Goal: Entertainment & Leisure: Consume media (video, audio)

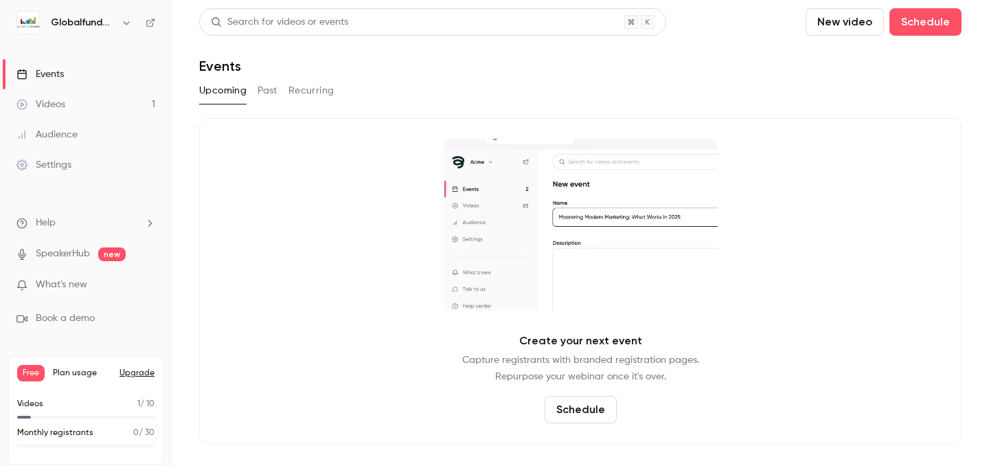
click at [53, 92] on link "Videos 1" at bounding box center [86, 104] width 172 height 30
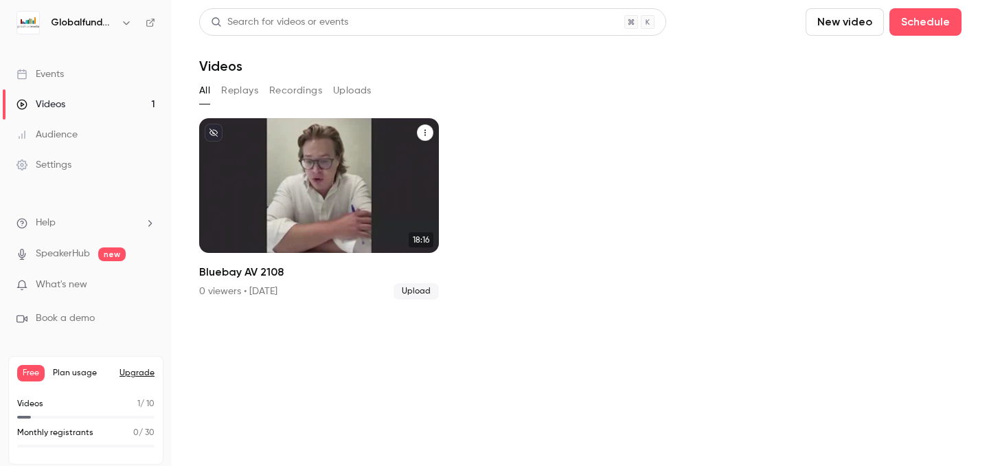
click at [275, 161] on div "Globalfundmedia [DATE] Bluebay AV 2108" at bounding box center [319, 185] width 240 height 135
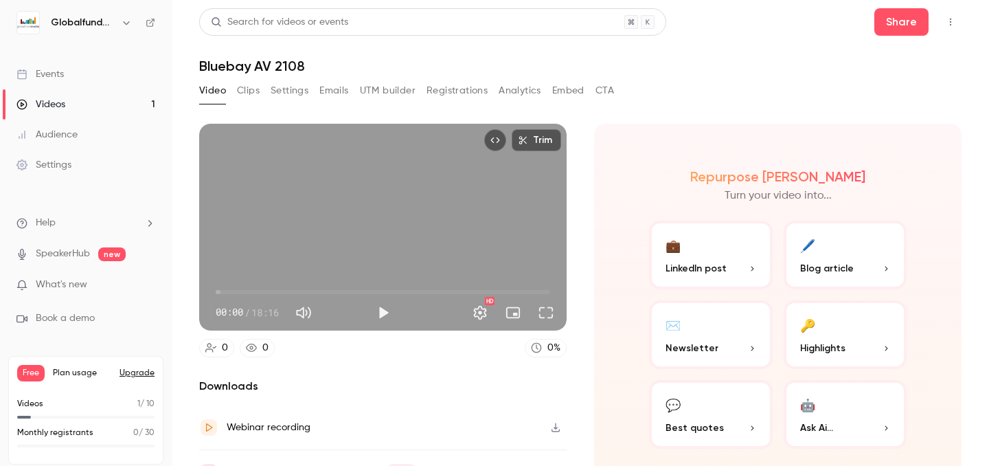
click at [253, 92] on button "Clips" at bounding box center [248, 91] width 23 height 22
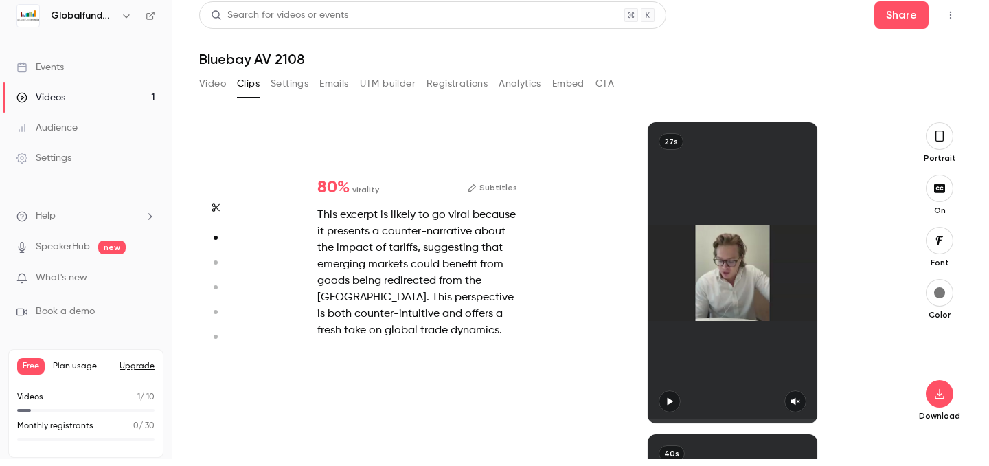
type input "*"
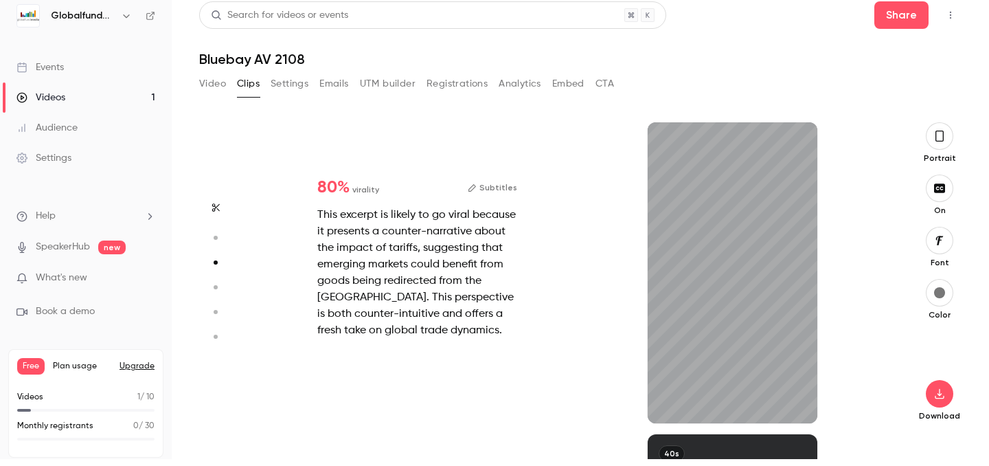
scroll to position [624, 0]
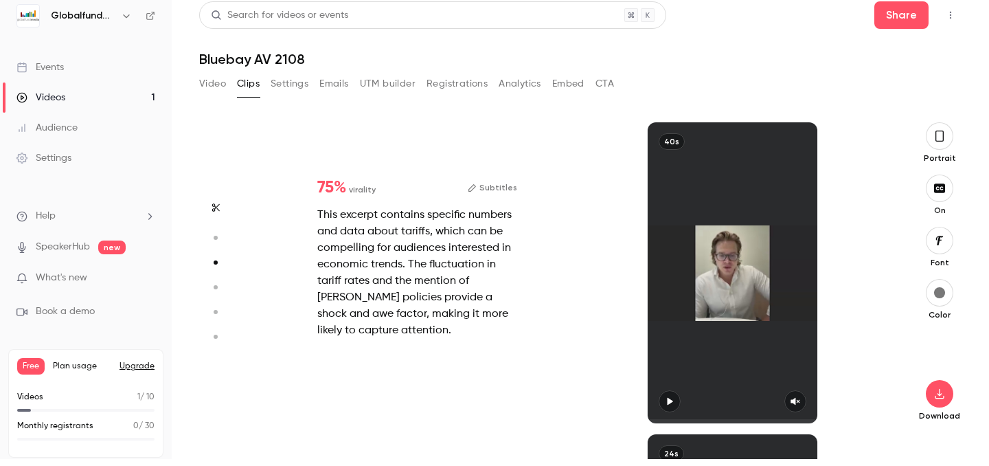
type input "*"
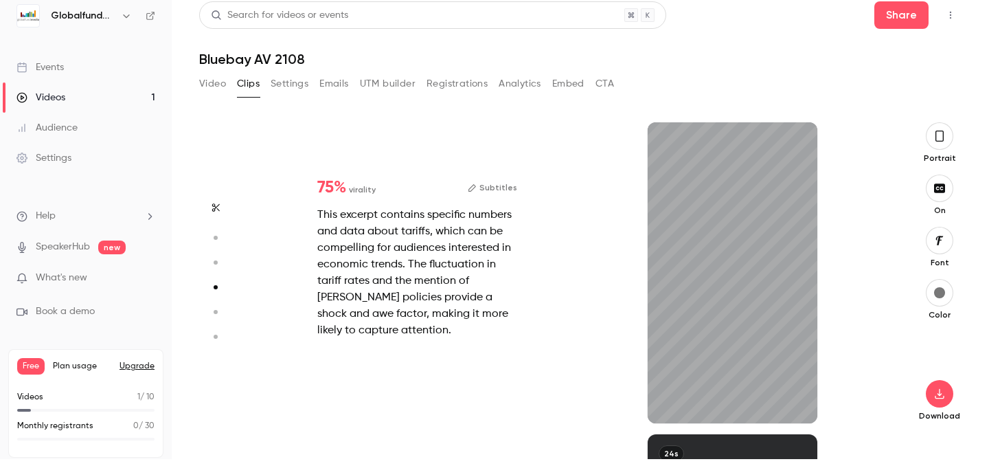
scroll to position [935, 0]
click at [804, 407] on button "button" at bounding box center [795, 401] width 22 height 22
click at [658, 421] on span at bounding box center [732, 421] width 169 height 4
click at [668, 399] on icon "button" at bounding box center [670, 402] width 5 height 8
type input "*"
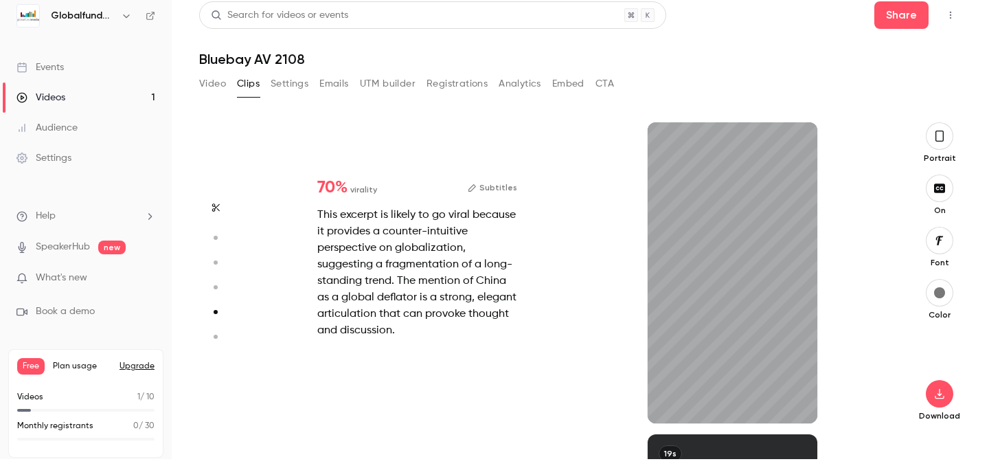
scroll to position [1247, 0]
click at [799, 396] on icon "button" at bounding box center [795, 401] width 11 height 10
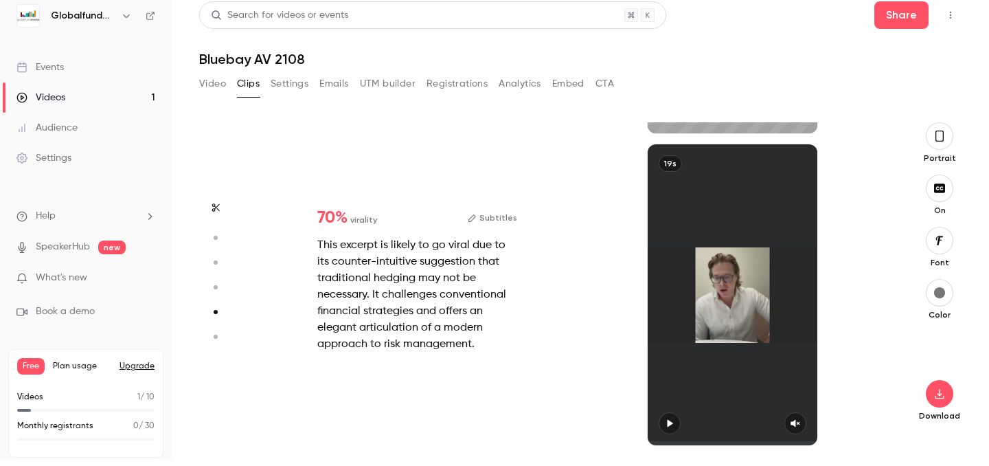
type input "*"
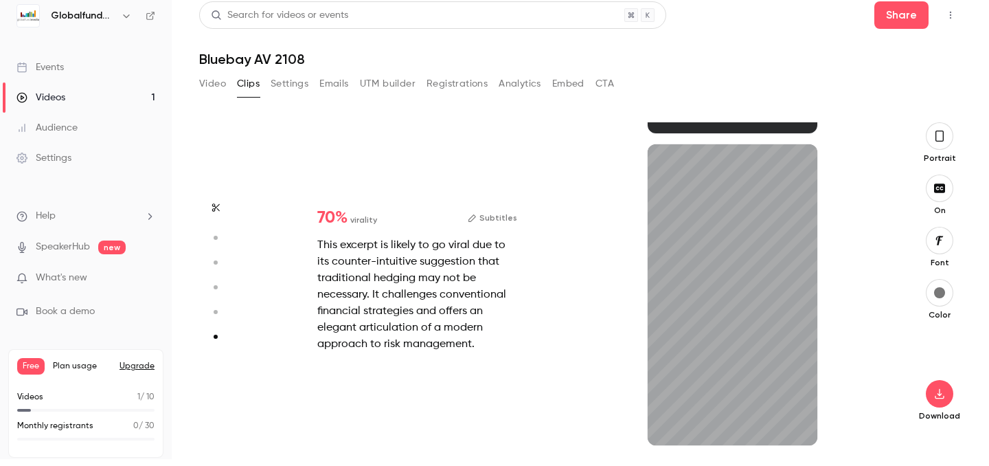
scroll to position [1537, 0]
click at [796, 427] on icon "button" at bounding box center [795, 423] width 11 height 10
click at [946, 244] on icon "button" at bounding box center [939, 240] width 15 height 11
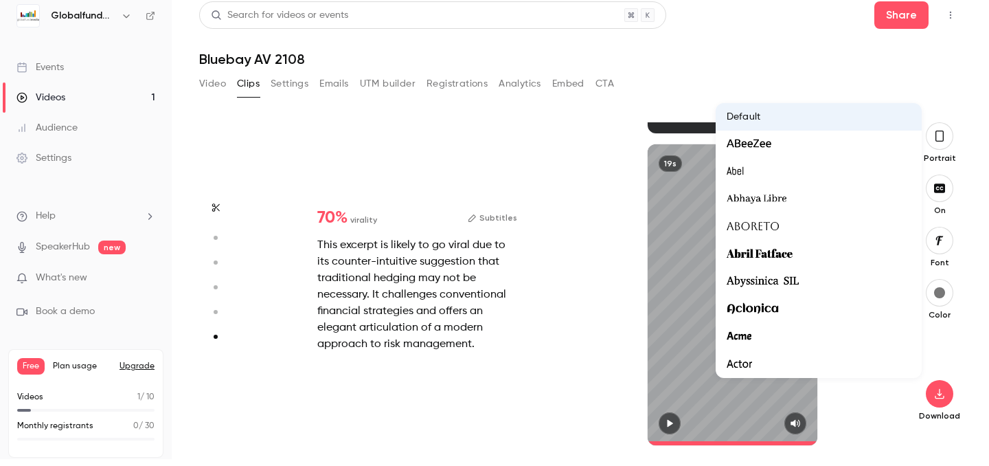
click at [946, 244] on div at bounding box center [494, 233] width 989 height 466
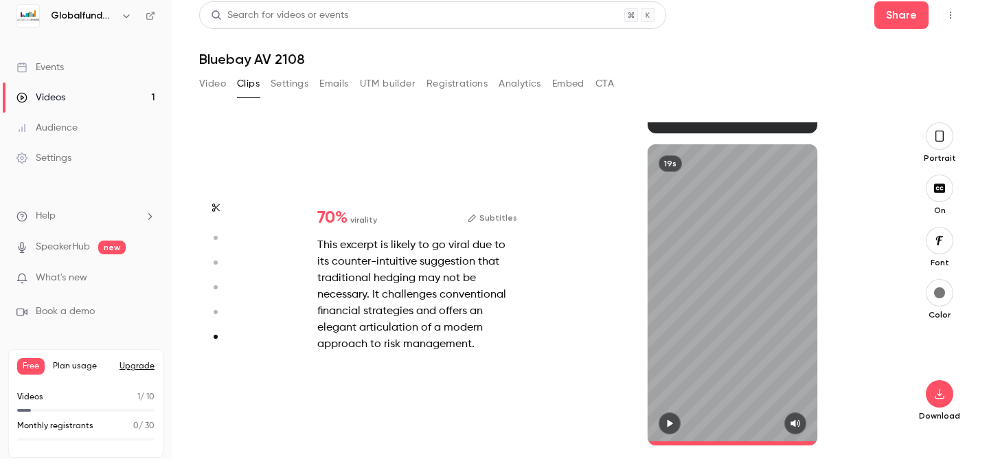
type input "*"
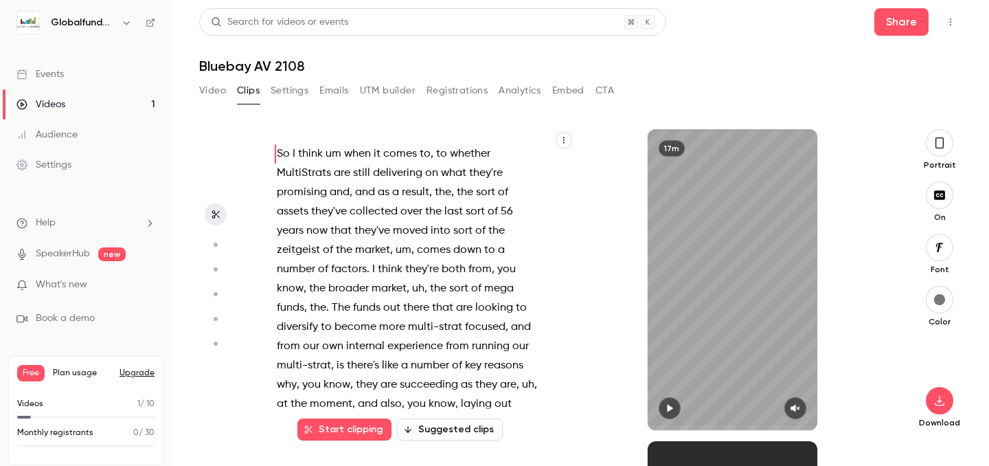
scroll to position [0, 0]
click at [296, 88] on button "Settings" at bounding box center [290, 91] width 38 height 22
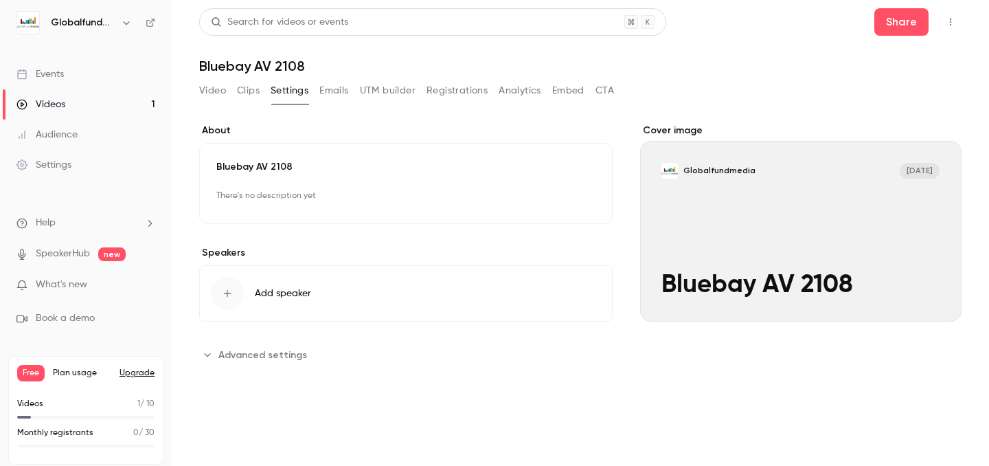
click at [333, 95] on button "Emails" at bounding box center [333, 91] width 29 height 22
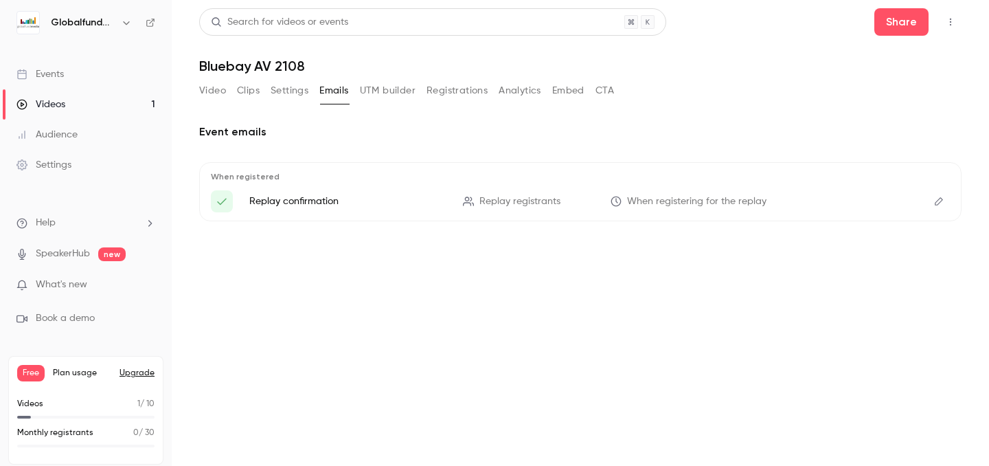
click at [374, 95] on button "UTM builder" at bounding box center [388, 91] width 56 height 22
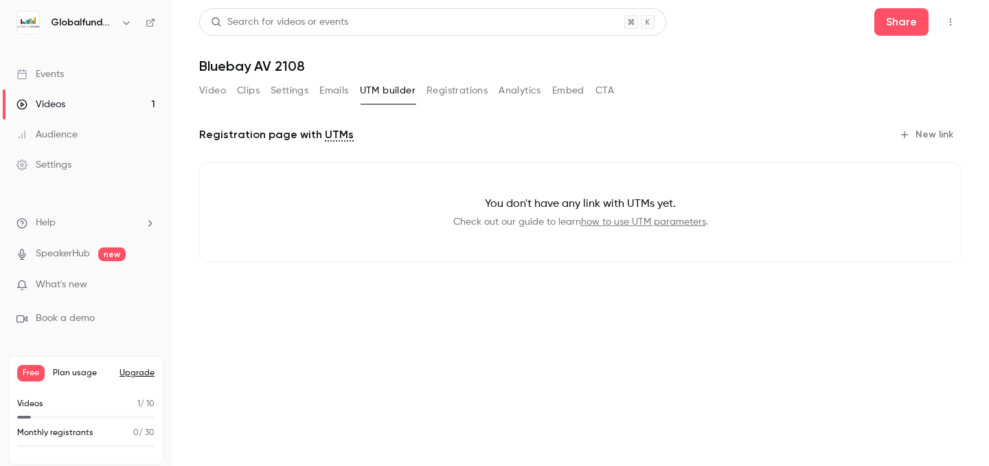
click at [457, 102] on div "Video Clips Settings Emails UTM builder Registrations Analytics Embed CTA" at bounding box center [406, 93] width 415 height 27
click at [457, 100] on button "Registrations" at bounding box center [456, 91] width 61 height 22
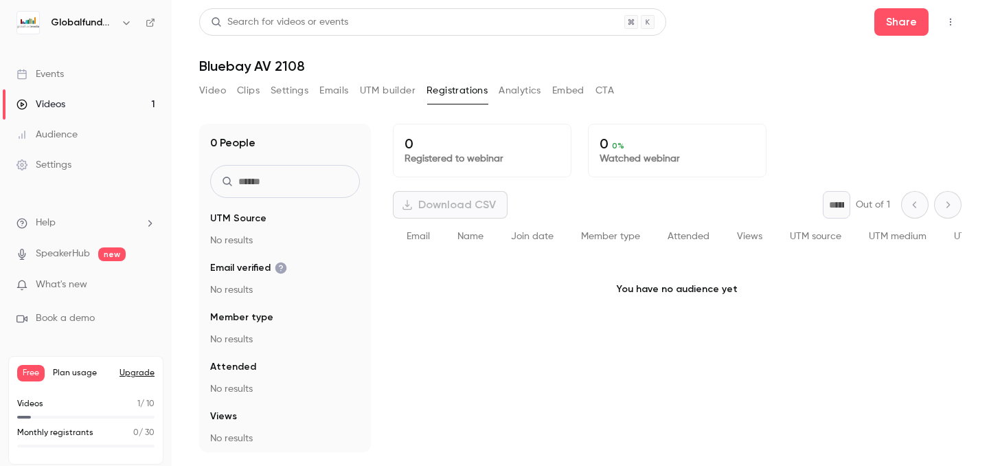
click at [253, 86] on button "Clips" at bounding box center [248, 91] width 23 height 22
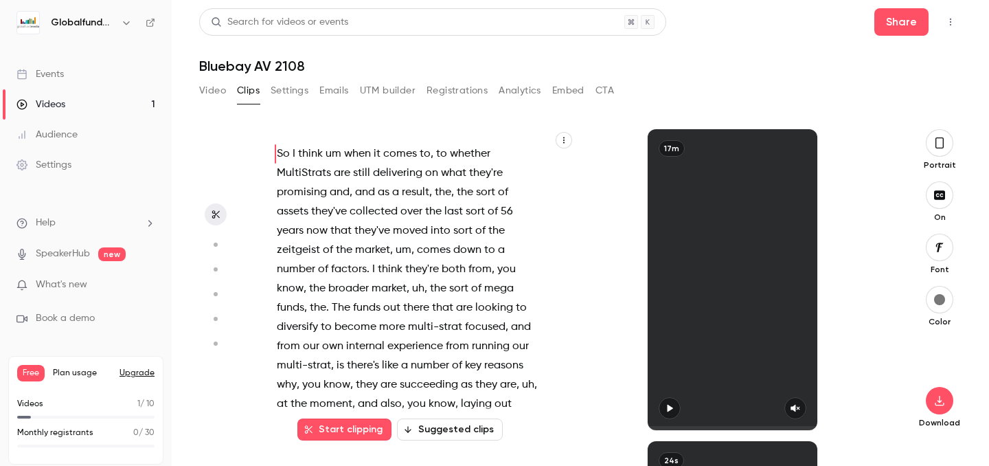
scroll to position [5, 0]
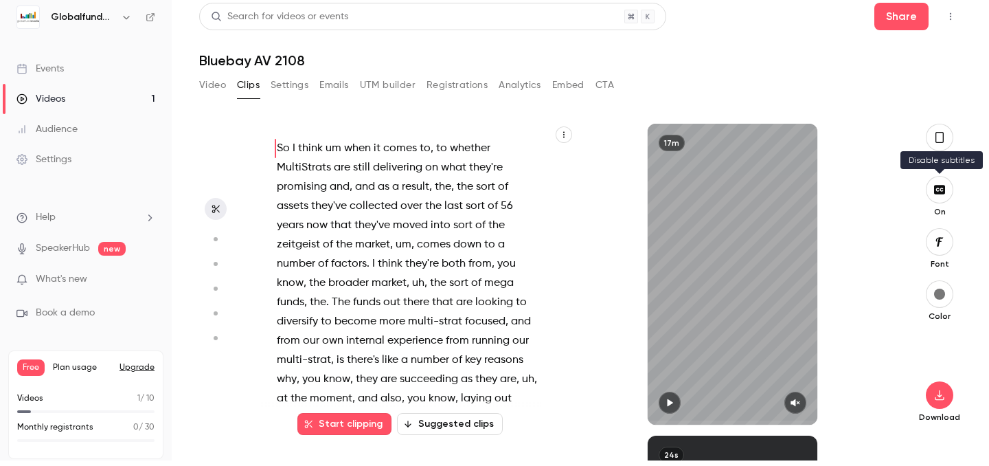
click at [944, 192] on icon "button" at bounding box center [939, 189] width 11 height 9
click at [926, 176] on button "button" at bounding box center [939, 189] width 27 height 27
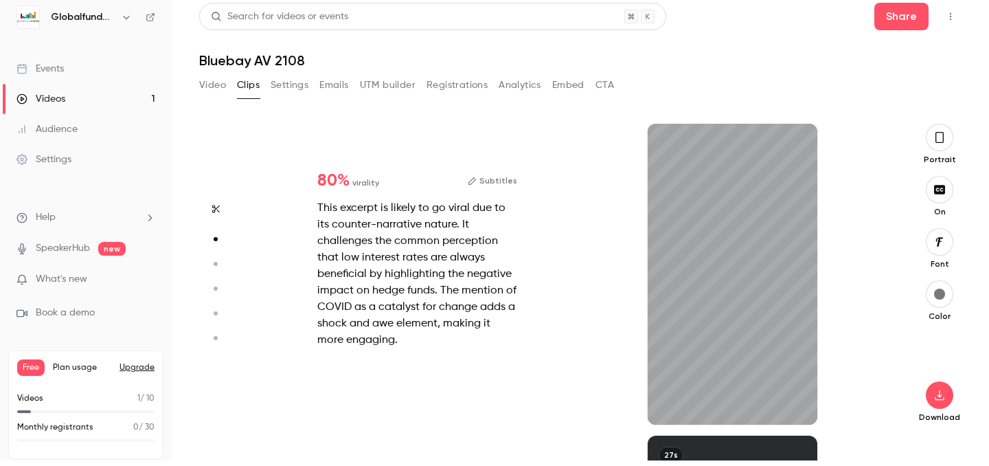
scroll to position [312, 0]
click at [931, 146] on button "button" at bounding box center [939, 137] width 27 height 27
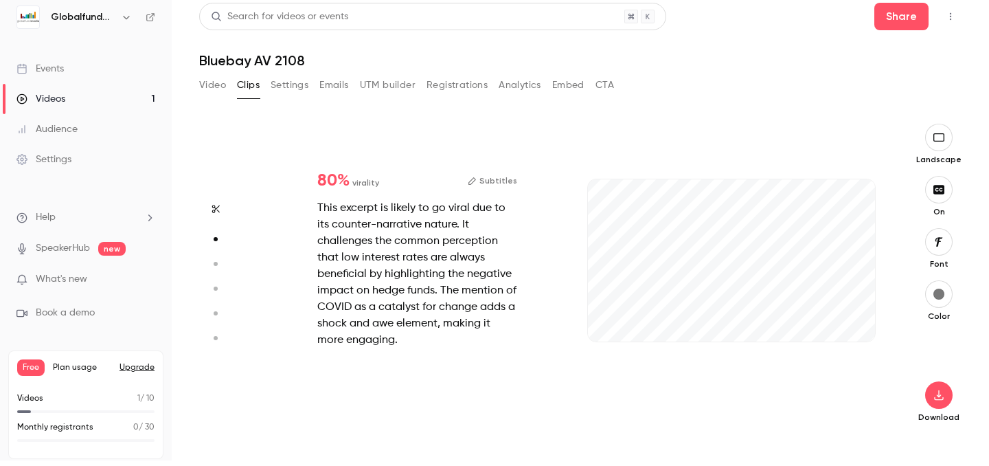
click at [944, 230] on button "button" at bounding box center [938, 241] width 27 height 27
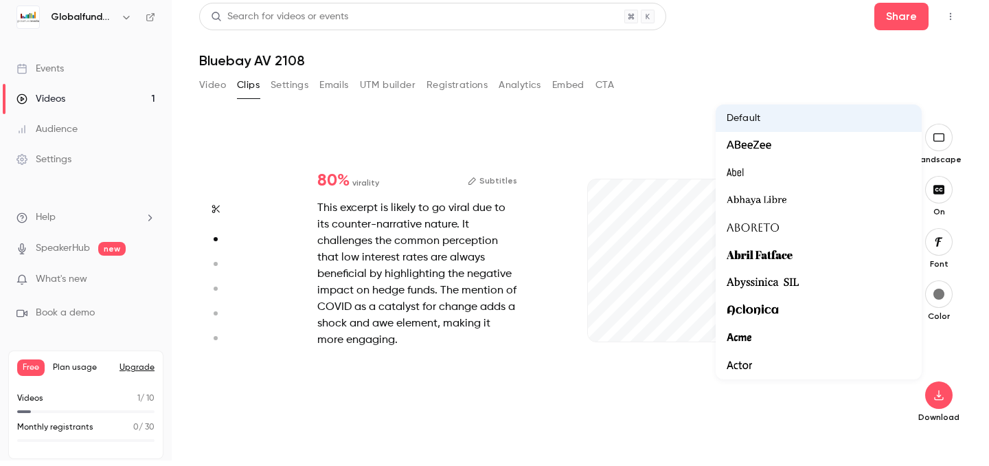
click at [944, 232] on div at bounding box center [494, 233] width 989 height 466
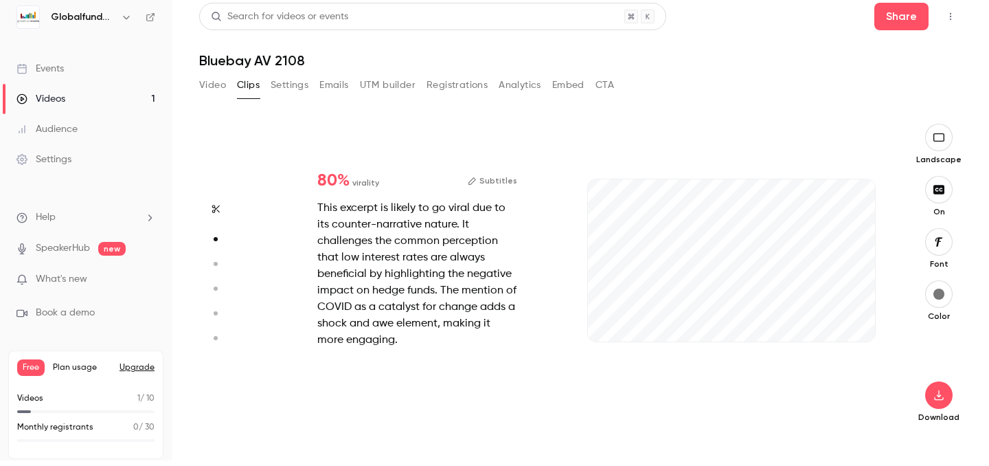
click at [944, 301] on button "button" at bounding box center [938, 293] width 27 height 27
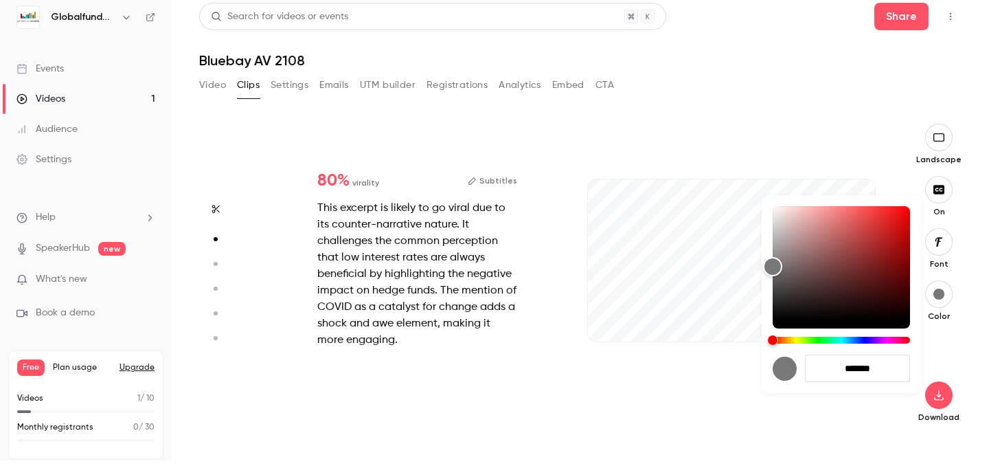
click at [945, 300] on div at bounding box center [494, 233] width 989 height 466
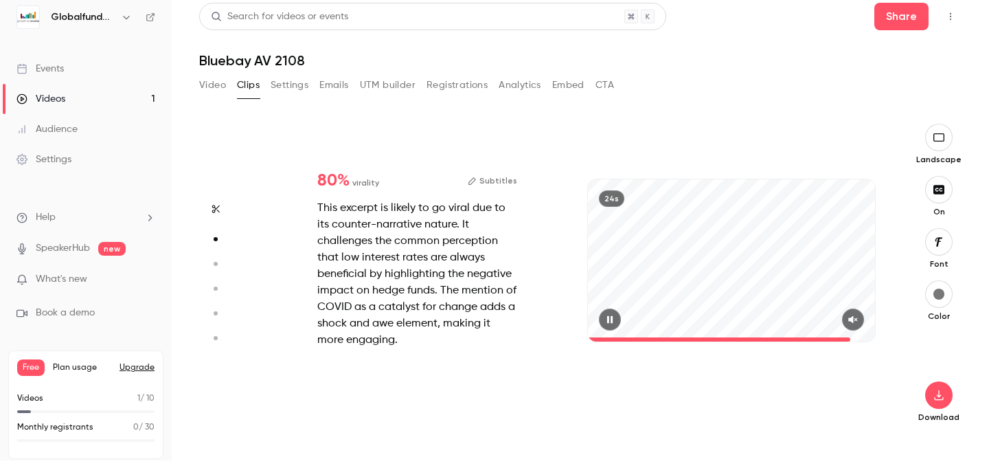
click at [856, 316] on icon "button" at bounding box center [852, 320] width 11 height 10
click at [595, 337] on span at bounding box center [731, 339] width 287 height 4
click at [606, 317] on icon "button" at bounding box center [609, 320] width 11 height 10
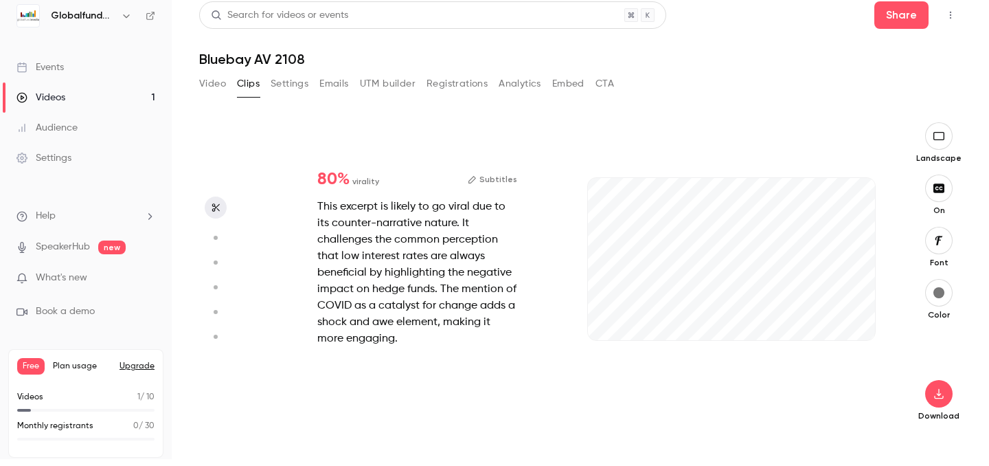
click at [596, 337] on span at bounding box center [731, 338] width 287 height 4
click at [617, 289] on div "24s" at bounding box center [731, 258] width 287 height 161
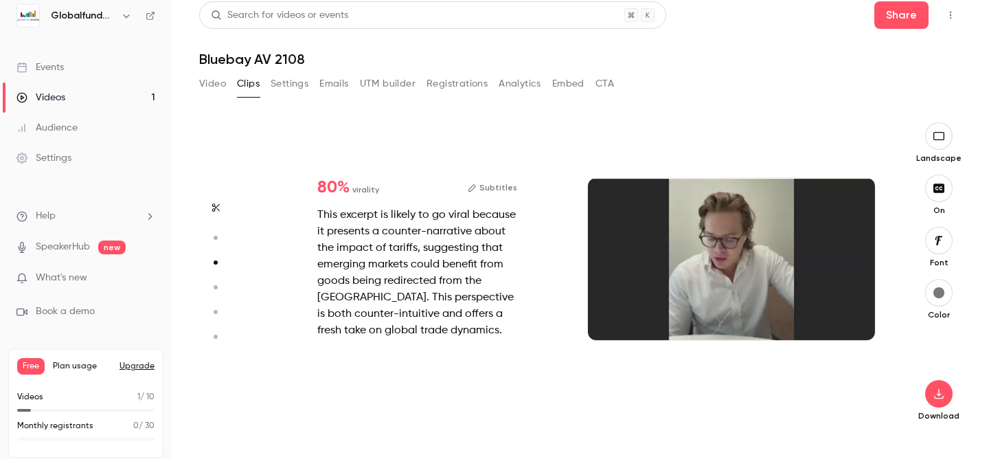
type input "*"
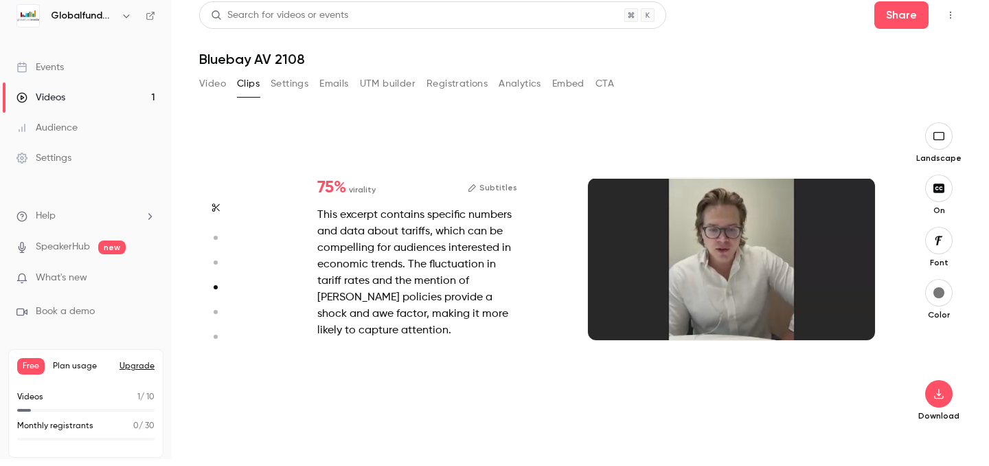
type input "*"
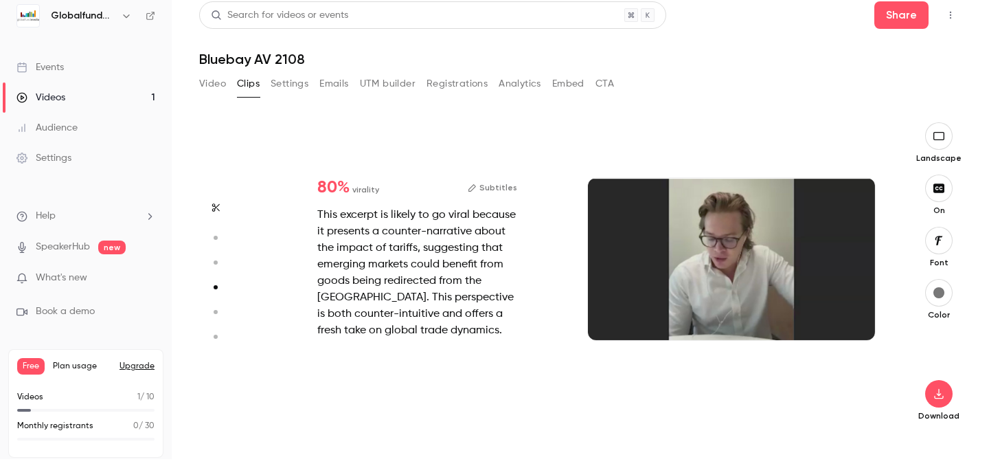
type input "*"
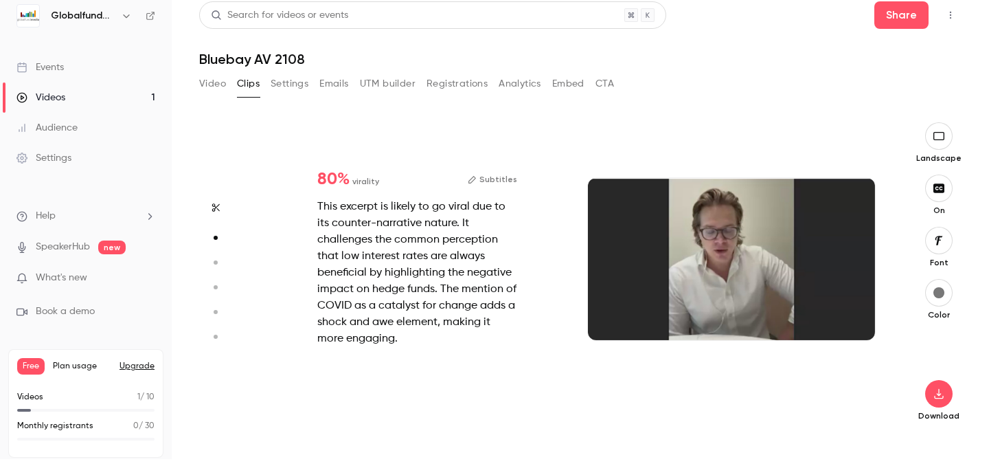
scroll to position [312, 0]
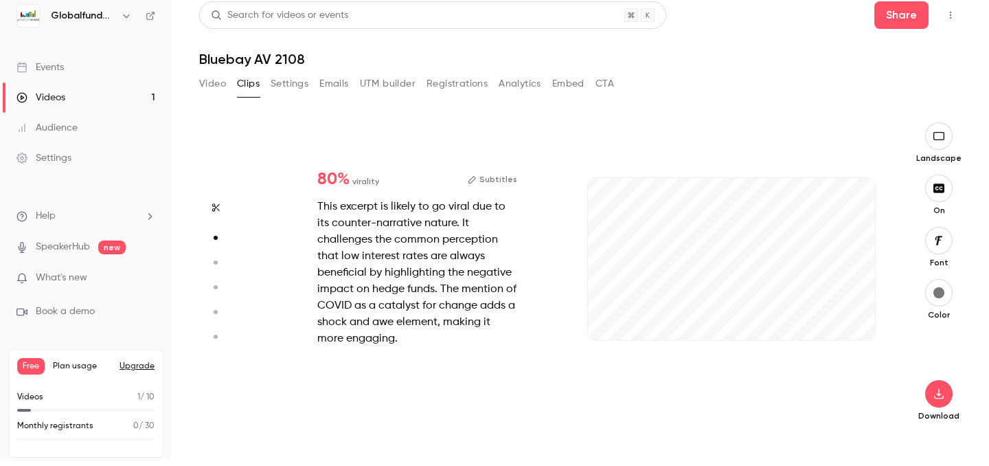
drag, startPoint x: 676, startPoint y: 339, endPoint x: 573, endPoint y: 340, distance: 103.0
click at [573, 340] on div "80 % virality Subtitles This excerpt is likely to go viral due to its counter-n…" at bounding box center [574, 272] width 629 height 301
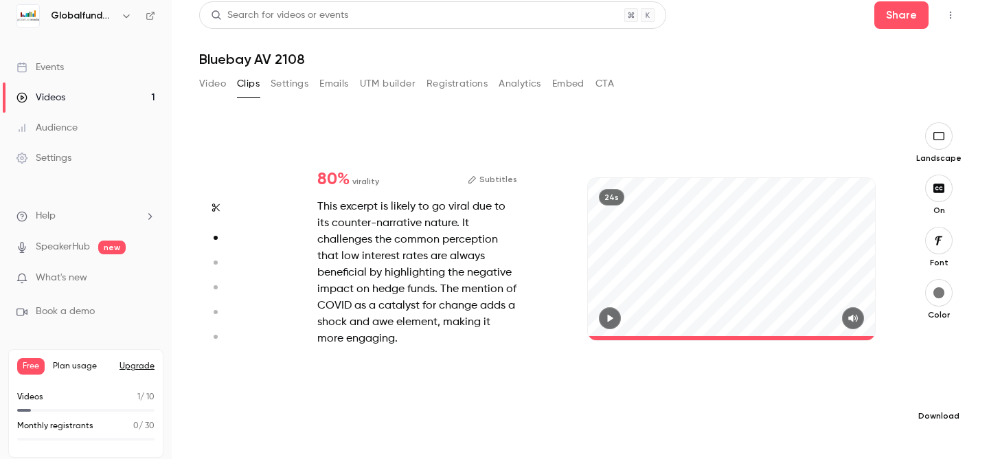
click at [941, 401] on button "button" at bounding box center [938, 393] width 27 height 27
click at [890, 378] on span "High quality requires longer processing" at bounding box center [836, 381] width 157 height 14
type input "****"
click at [925, 380] on button "button" at bounding box center [938, 393] width 27 height 27
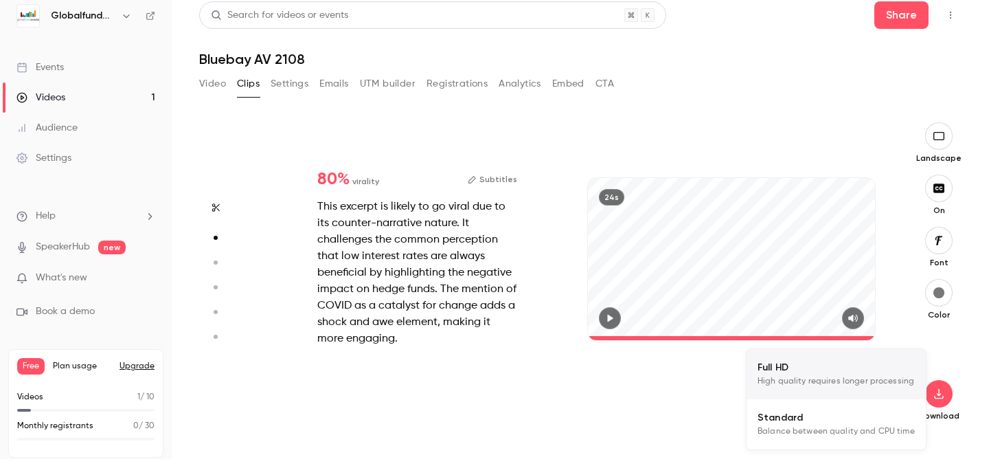
click at [972, 387] on div at bounding box center [494, 233] width 989 height 466
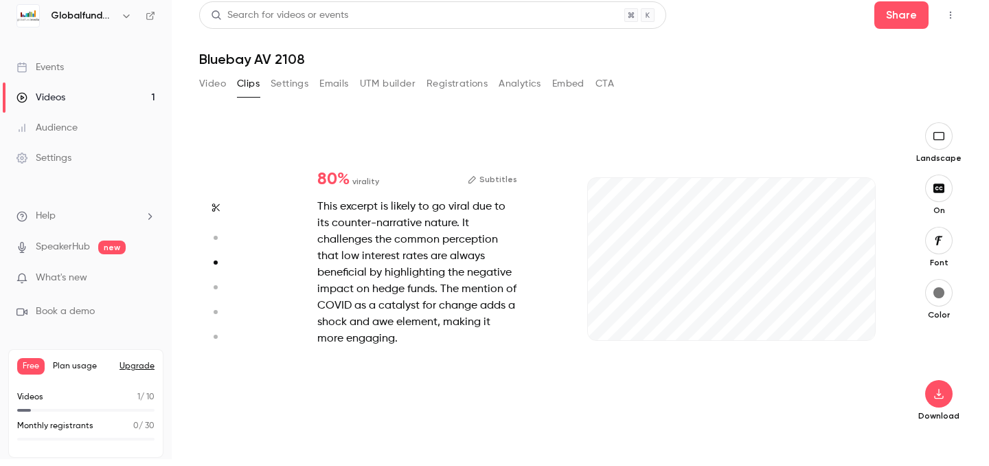
type input "*"
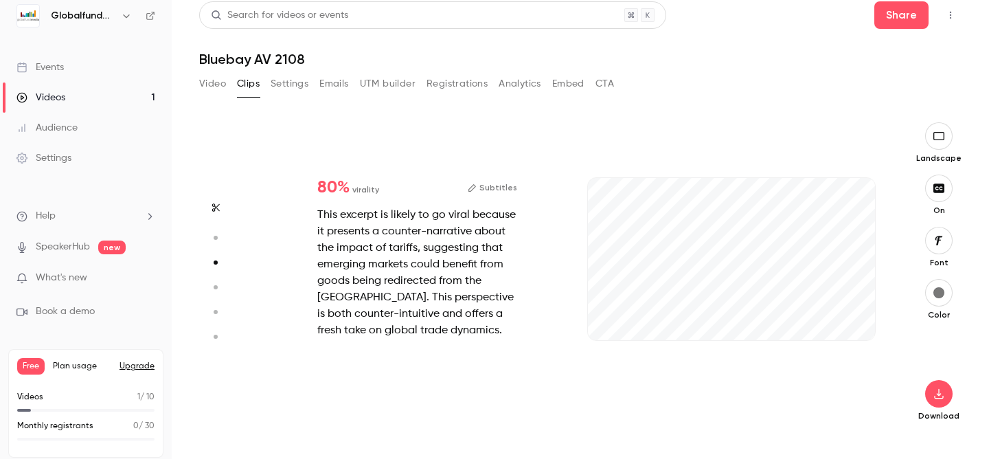
scroll to position [624, 0]
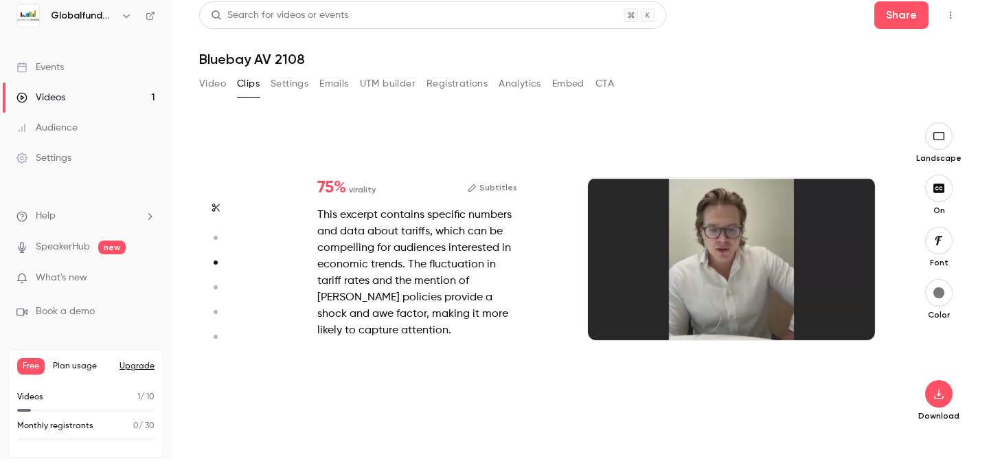
type input "*"
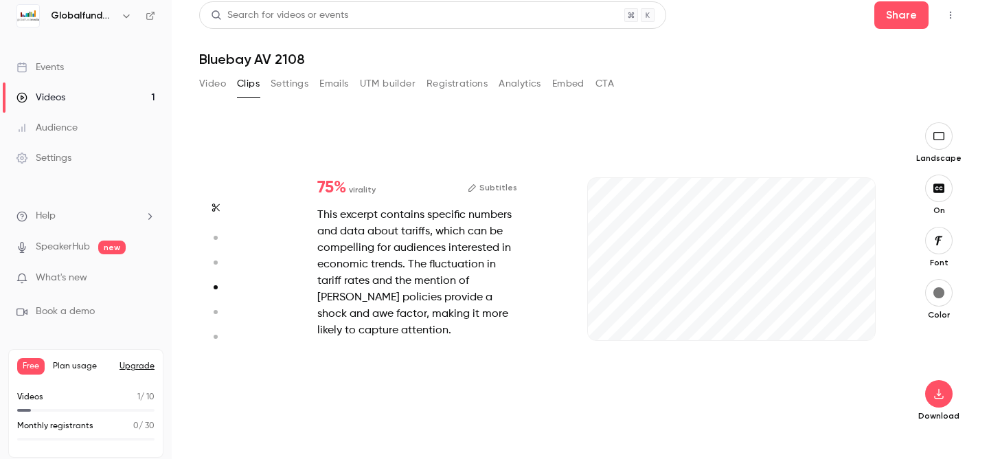
scroll to position [935, 0]
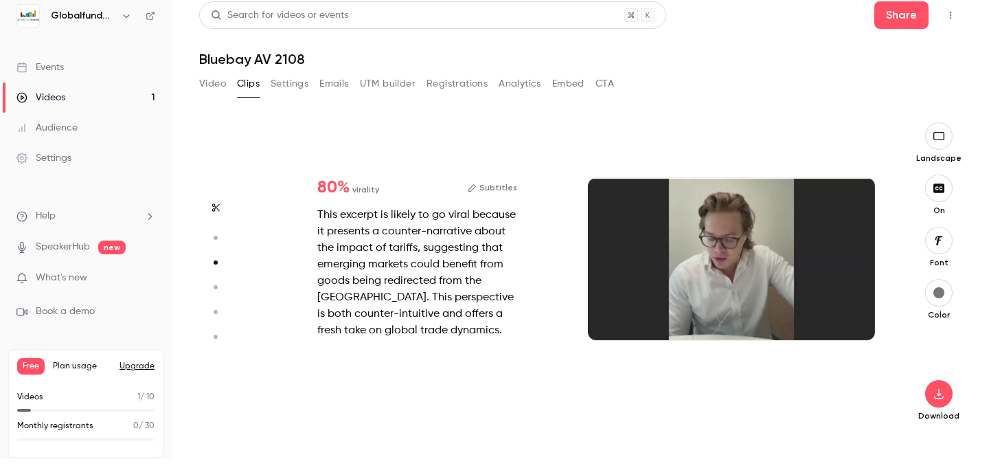
type input "*"
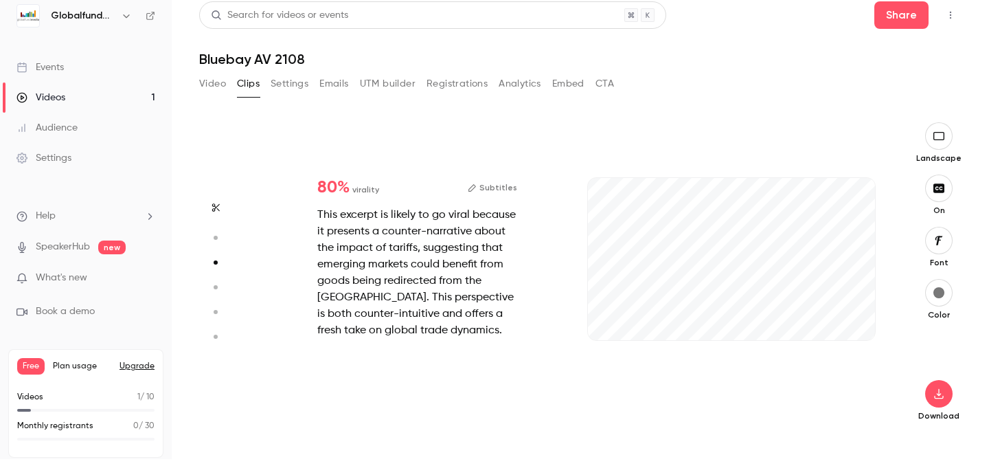
scroll to position [624, 0]
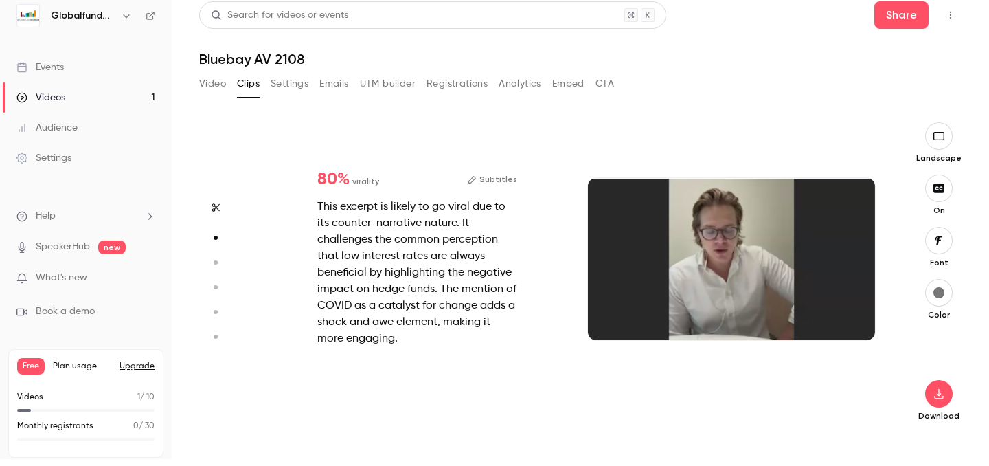
type input "*"
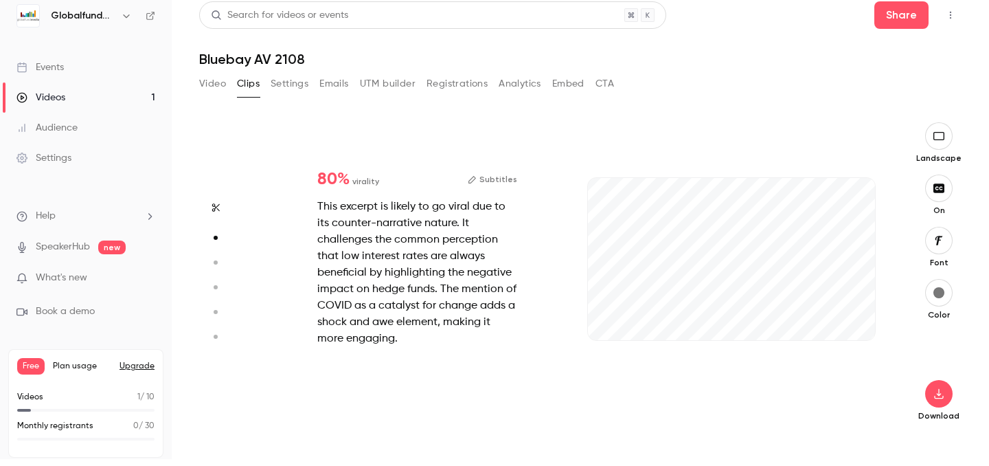
scroll to position [312, 0]
click at [940, 391] on icon "button" at bounding box center [939, 393] width 16 height 11
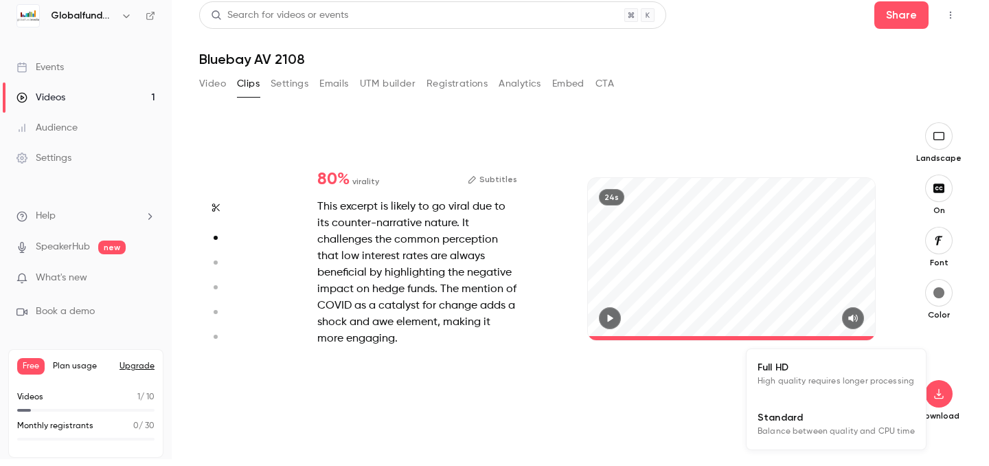
click at [499, 326] on div at bounding box center [494, 233] width 989 height 466
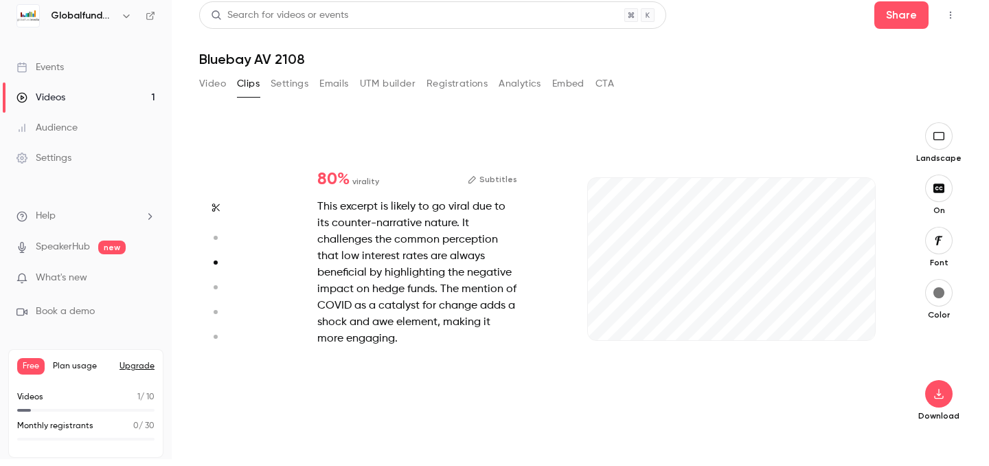
type input "*"
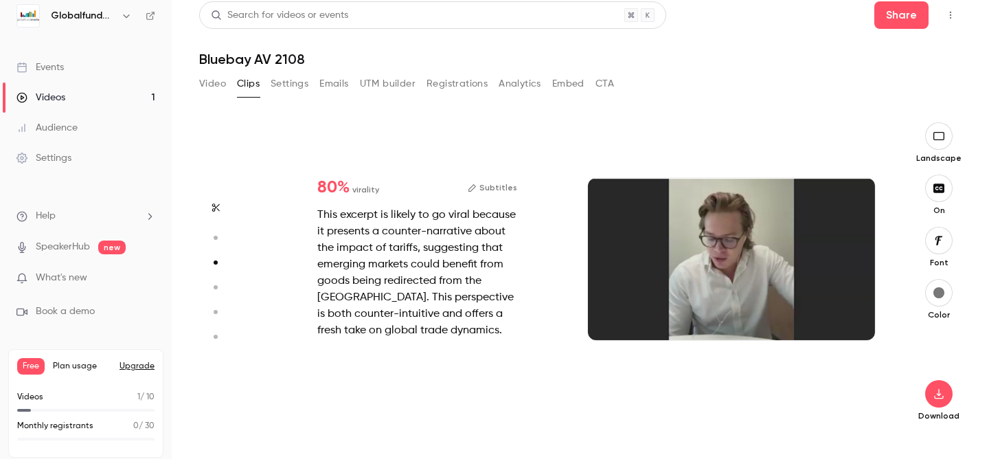
scroll to position [624, 0]
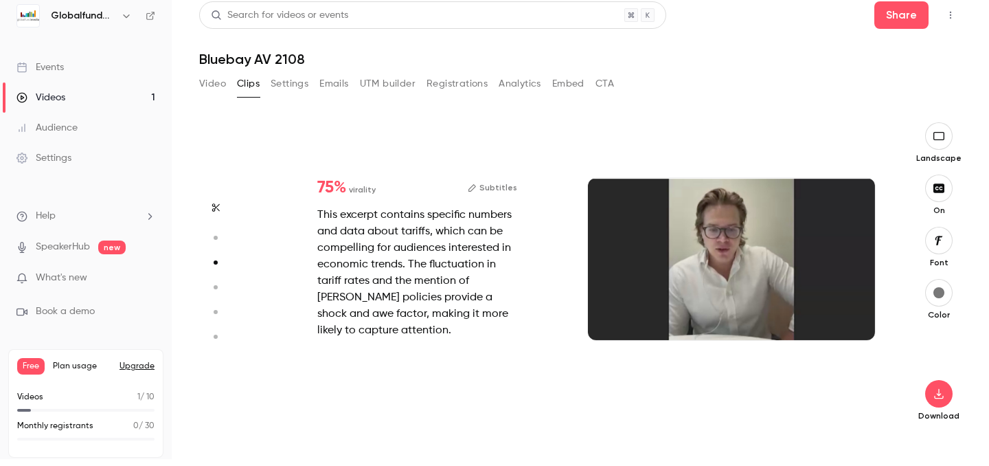
type input "*"
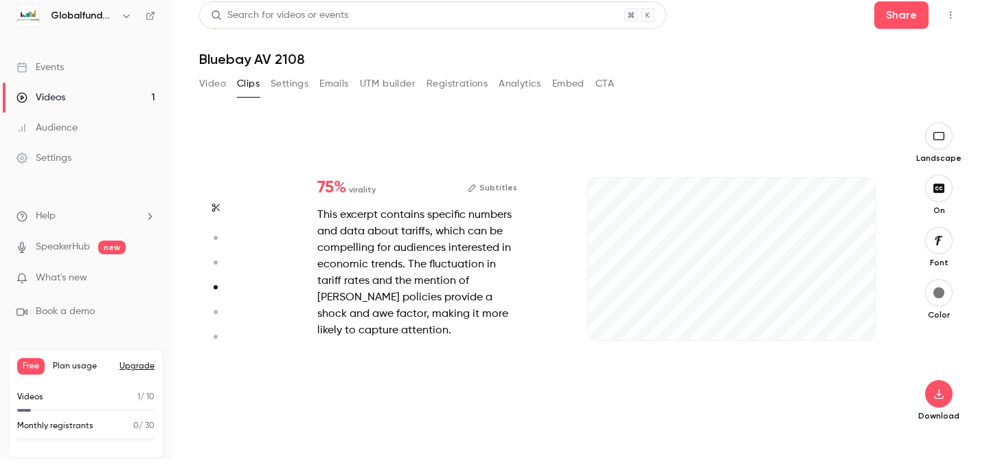
scroll to position [935, 0]
type input "*"
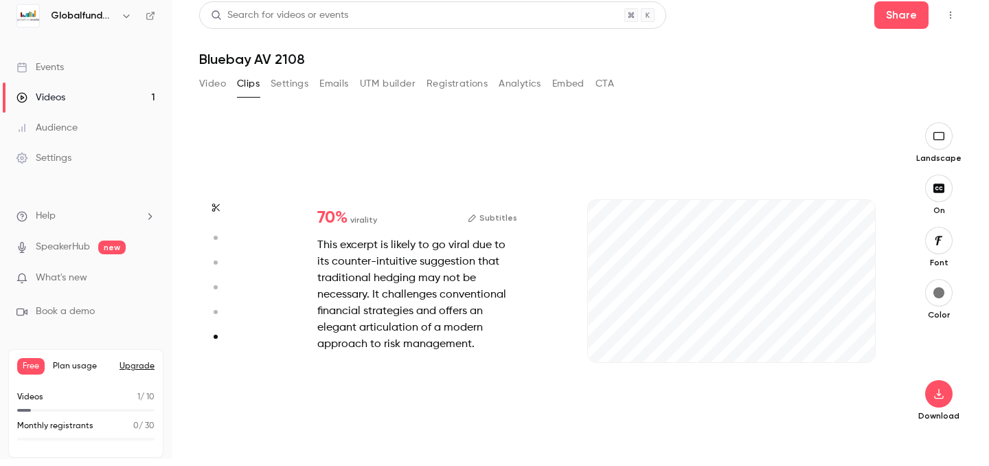
scroll to position [1537, 0]
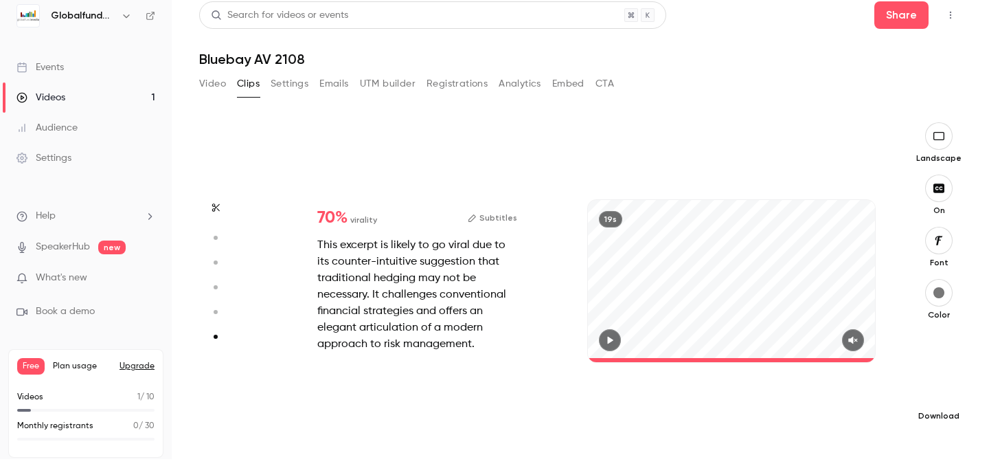
click at [945, 402] on button "button" at bounding box center [938, 393] width 27 height 27
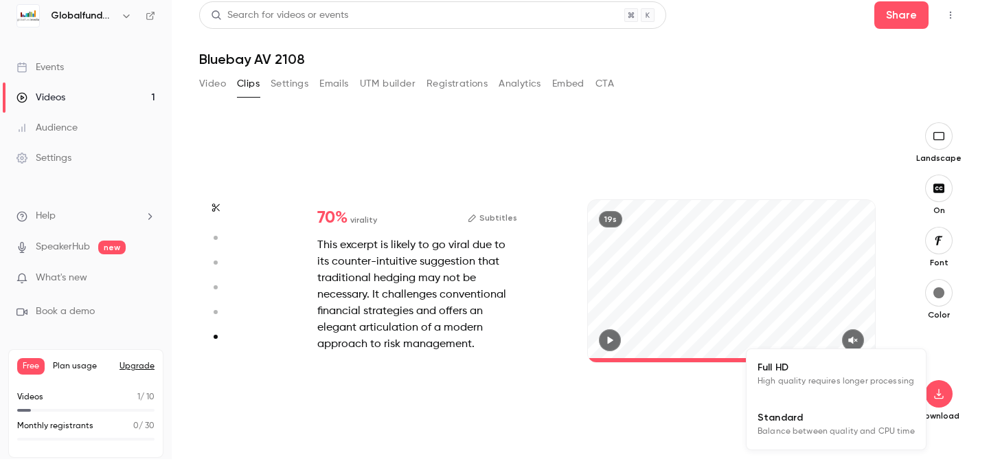
click at [887, 374] on span "High quality requires longer processing" at bounding box center [836, 381] width 157 height 14
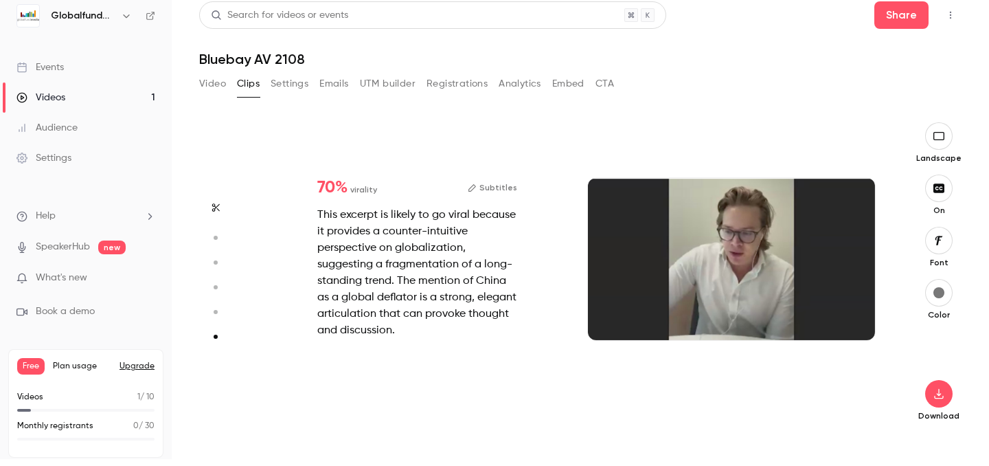
type input "*"
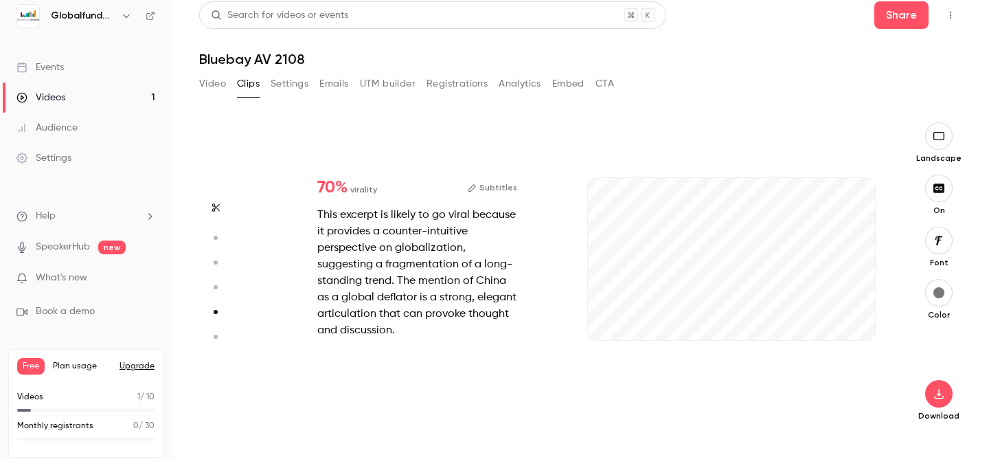
scroll to position [1247, 0]
type input "*"
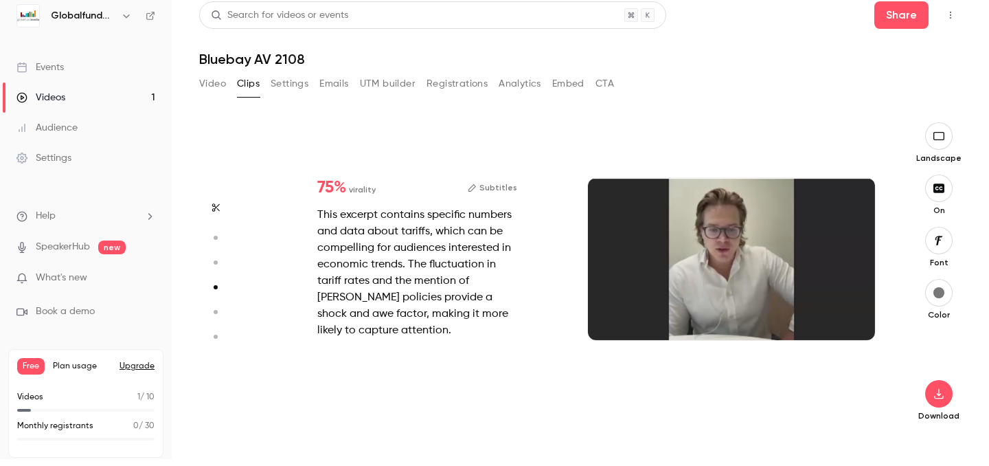
scroll to position [935, 0]
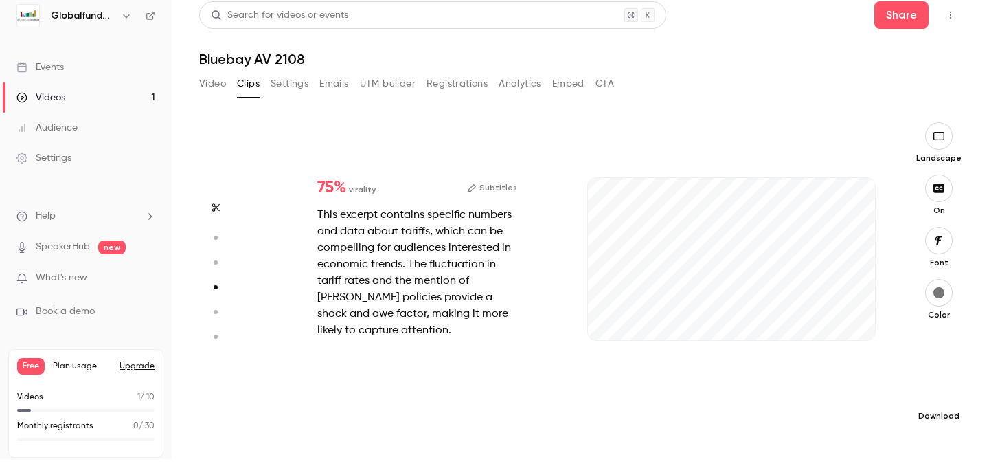
click at [946, 391] on icon "button" at bounding box center [939, 393] width 16 height 11
click at [874, 370] on span "Full HD" at bounding box center [836, 367] width 157 height 14
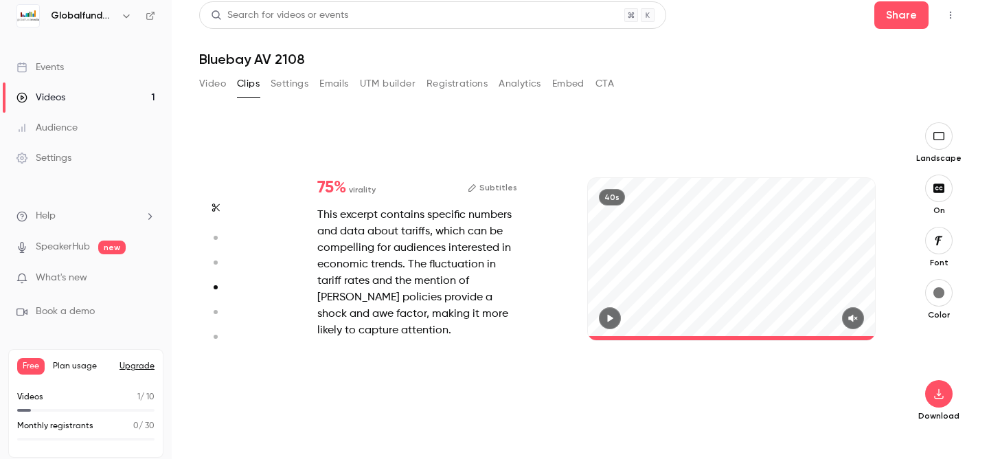
click at [489, 190] on button "Subtitles" at bounding box center [492, 187] width 49 height 16
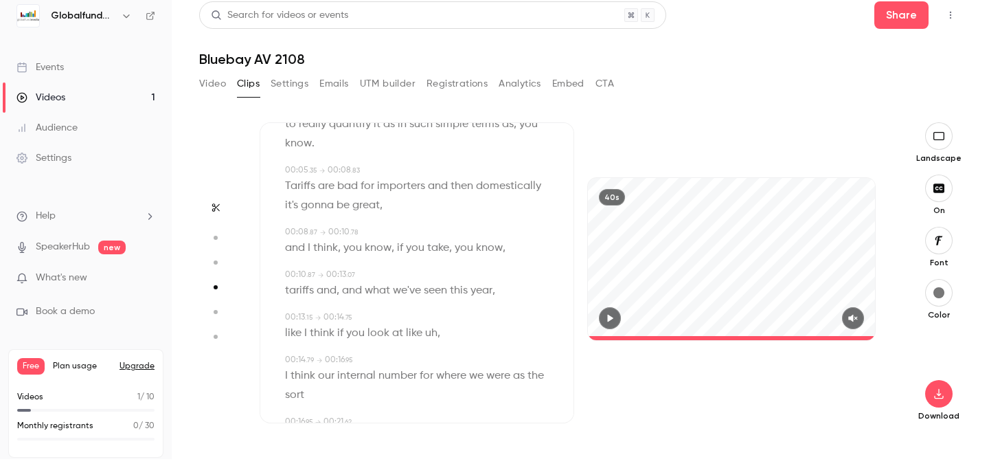
scroll to position [113, 0]
click at [316, 144] on p "to really quantify it as in such simple terms as , you know ." at bounding box center [418, 133] width 266 height 38
click at [309, 141] on span "know" at bounding box center [298, 142] width 27 height 19
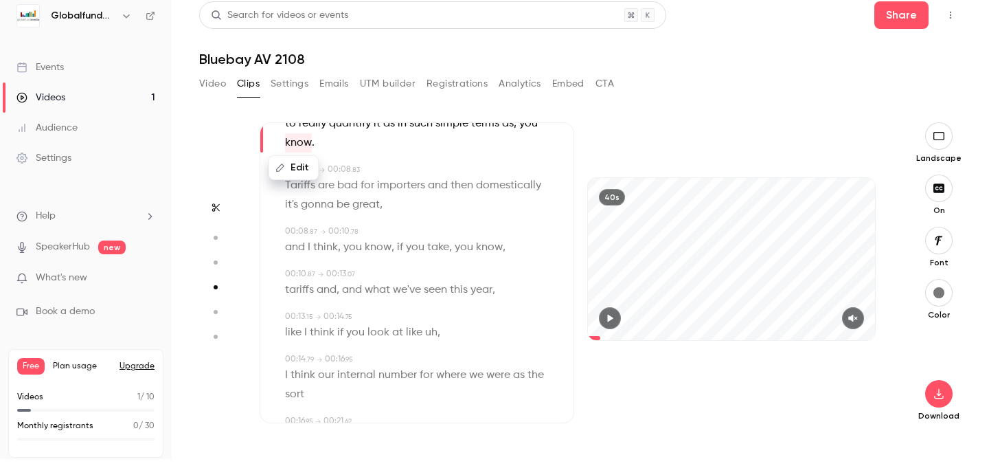
click at [296, 165] on button "Edit" at bounding box center [293, 168] width 47 height 22
click at [315, 174] on input "****" at bounding box center [326, 172] width 124 height 27
click at [479, 159] on div "Subtitles 00:00 . 00 → 00:01 . 71 And as a result , I think it's , it's quite h…" at bounding box center [417, 272] width 315 height 301
click at [300, 181] on span "Tariffs" at bounding box center [300, 185] width 30 height 19
type input "***"
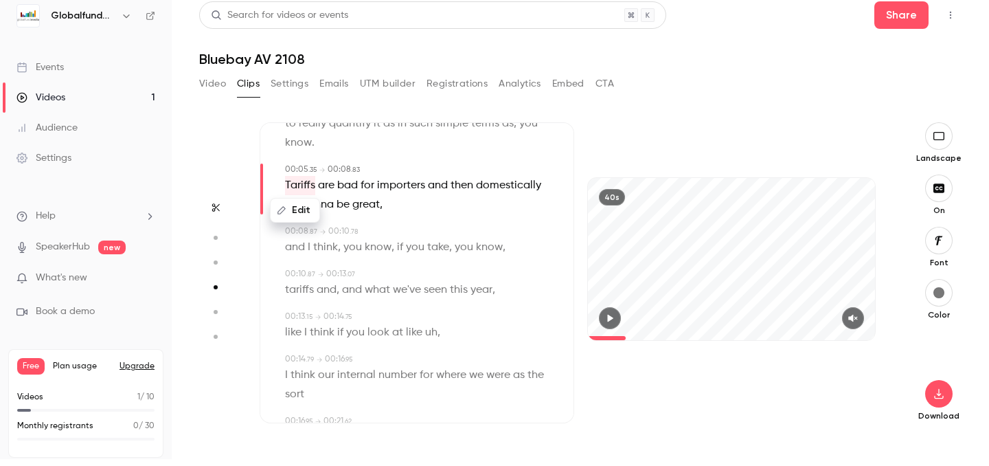
click at [297, 211] on button "Edit" at bounding box center [294, 210] width 47 height 22
click at [274, 214] on input "*******" at bounding box center [326, 214] width 124 height 27
type input "*******"
click at [423, 218] on button "Replace" at bounding box center [421, 214] width 62 height 27
click at [315, 139] on p "to really quantify it as in such simple terms as , you know ." at bounding box center [418, 133] width 266 height 38
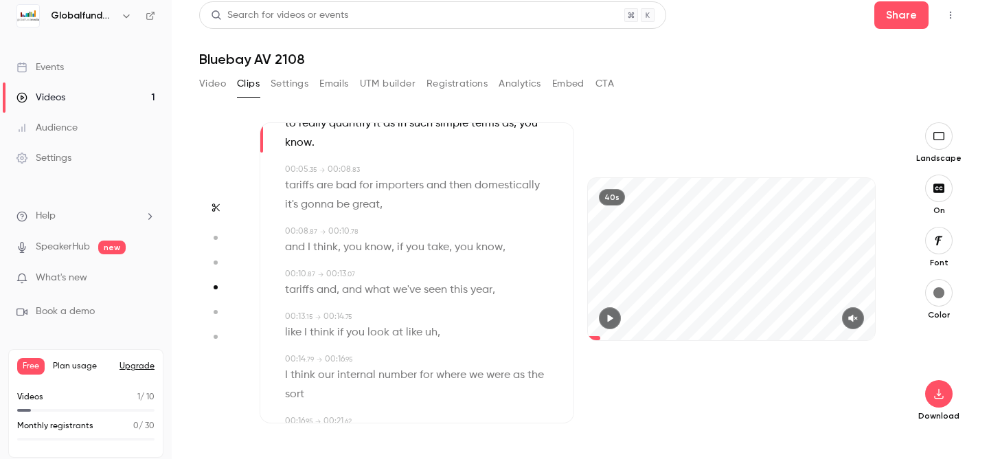
click at [314, 146] on p "to really quantify it as in such simple terms as , you know ." at bounding box center [418, 133] width 266 height 38
click at [314, 143] on p "to really quantify it as in such simple terms as , you know ." at bounding box center [418, 133] width 266 height 38
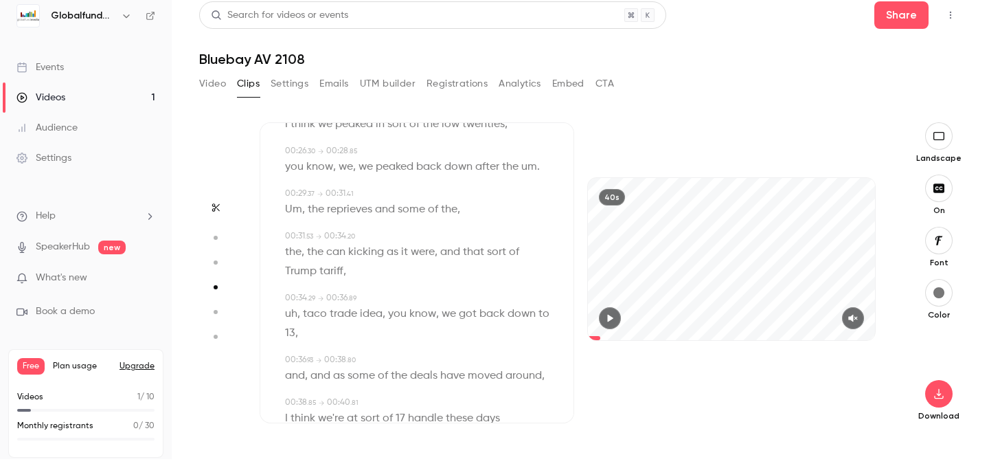
scroll to position [569, 0]
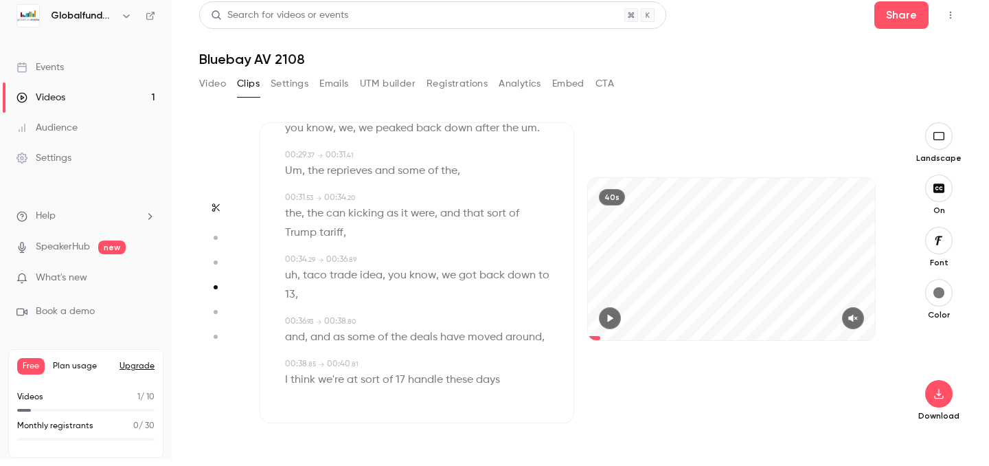
click at [405, 232] on p "the , the can kicking as it were , and that sort of [PERSON_NAME] tariff ," at bounding box center [418, 223] width 266 height 38
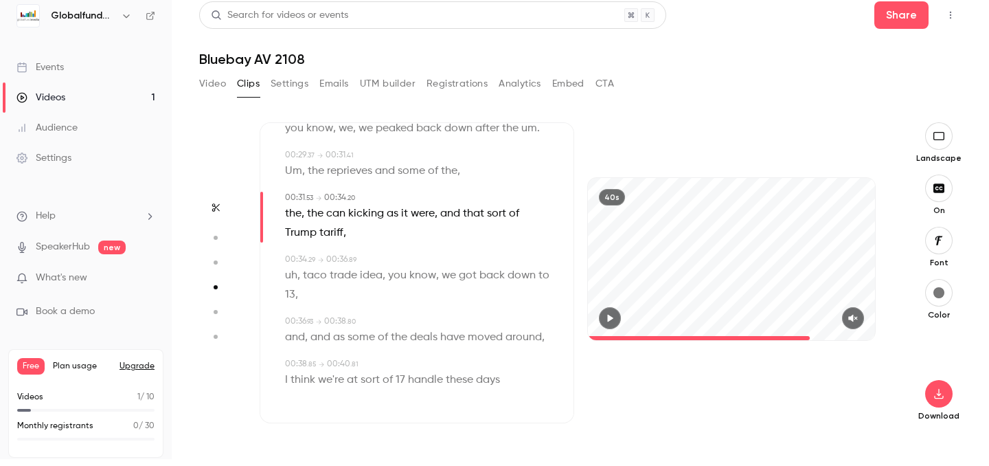
click at [608, 314] on icon "button" at bounding box center [610, 318] width 5 height 8
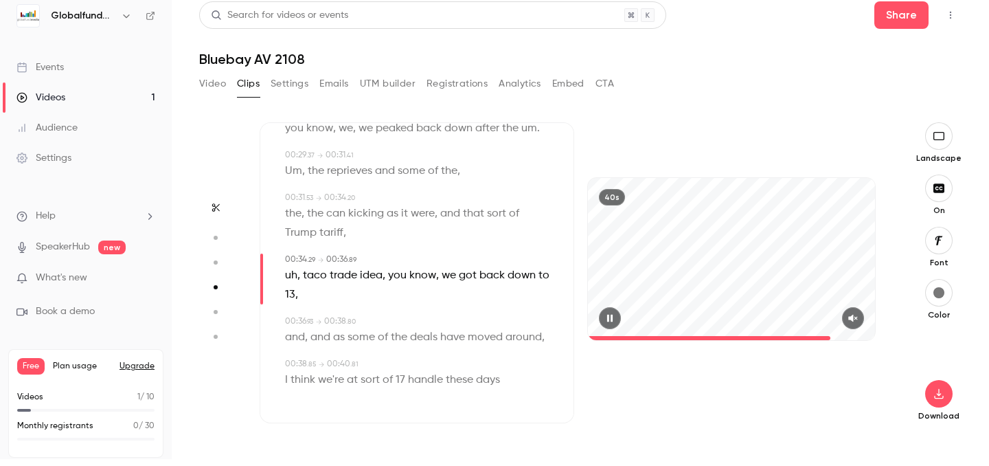
click at [855, 319] on icon "button" at bounding box center [852, 318] width 11 height 10
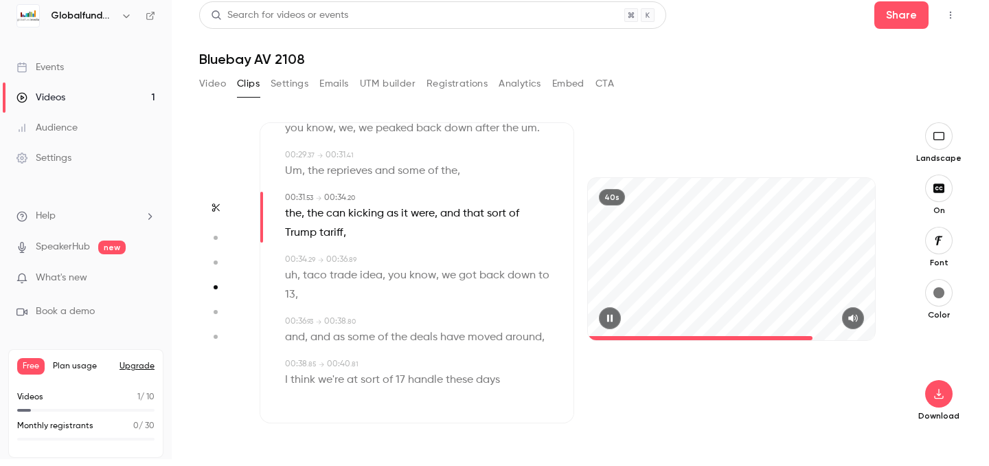
click at [812, 337] on span at bounding box center [700, 338] width 225 height 4
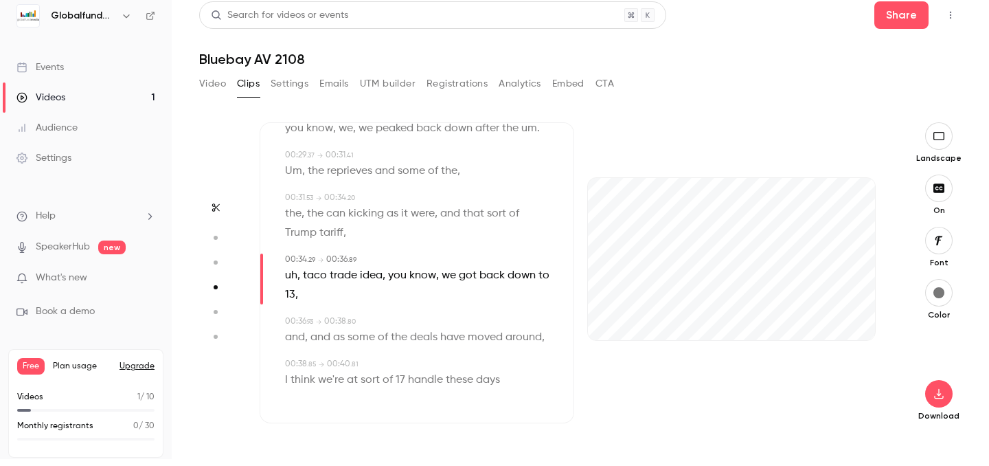
type input "****"
click at [842, 307] on button "button" at bounding box center [853, 318] width 22 height 22
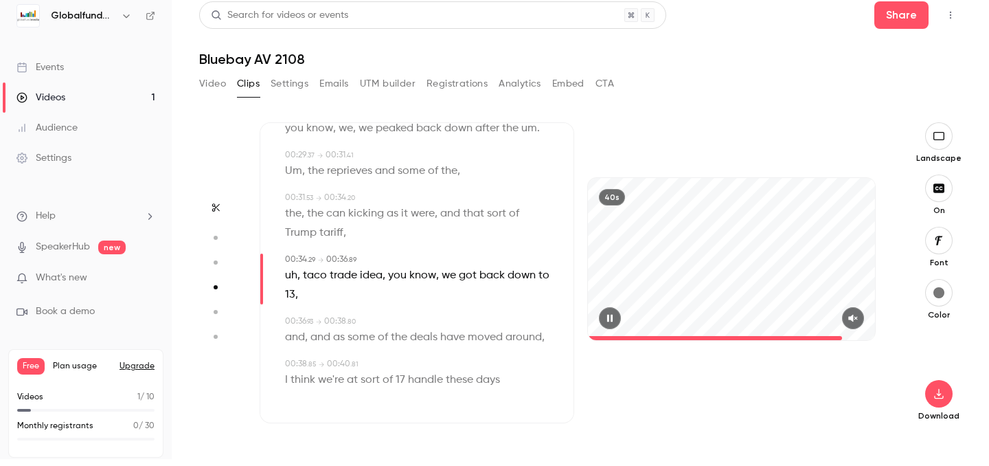
click at [671, 288] on div "40s" at bounding box center [731, 258] width 287 height 161
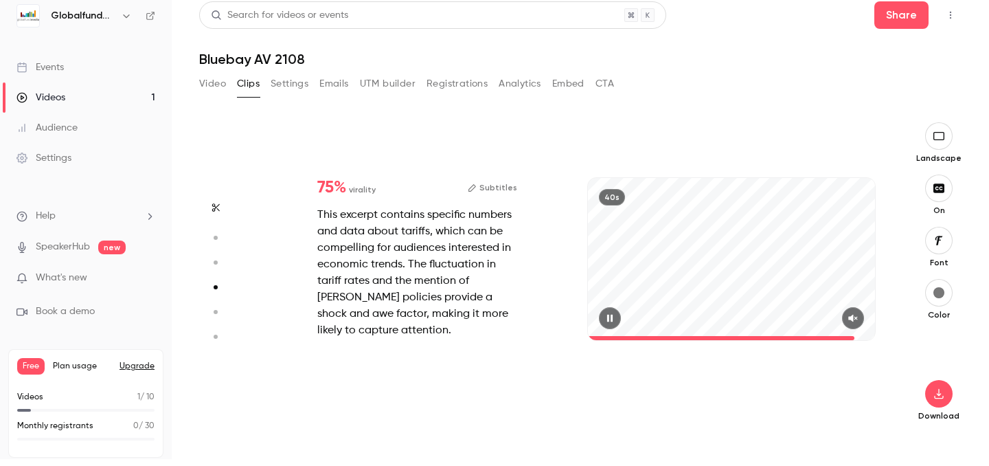
scroll to position [935, 0]
type input "****"
